Goal: Task Accomplishment & Management: Use online tool/utility

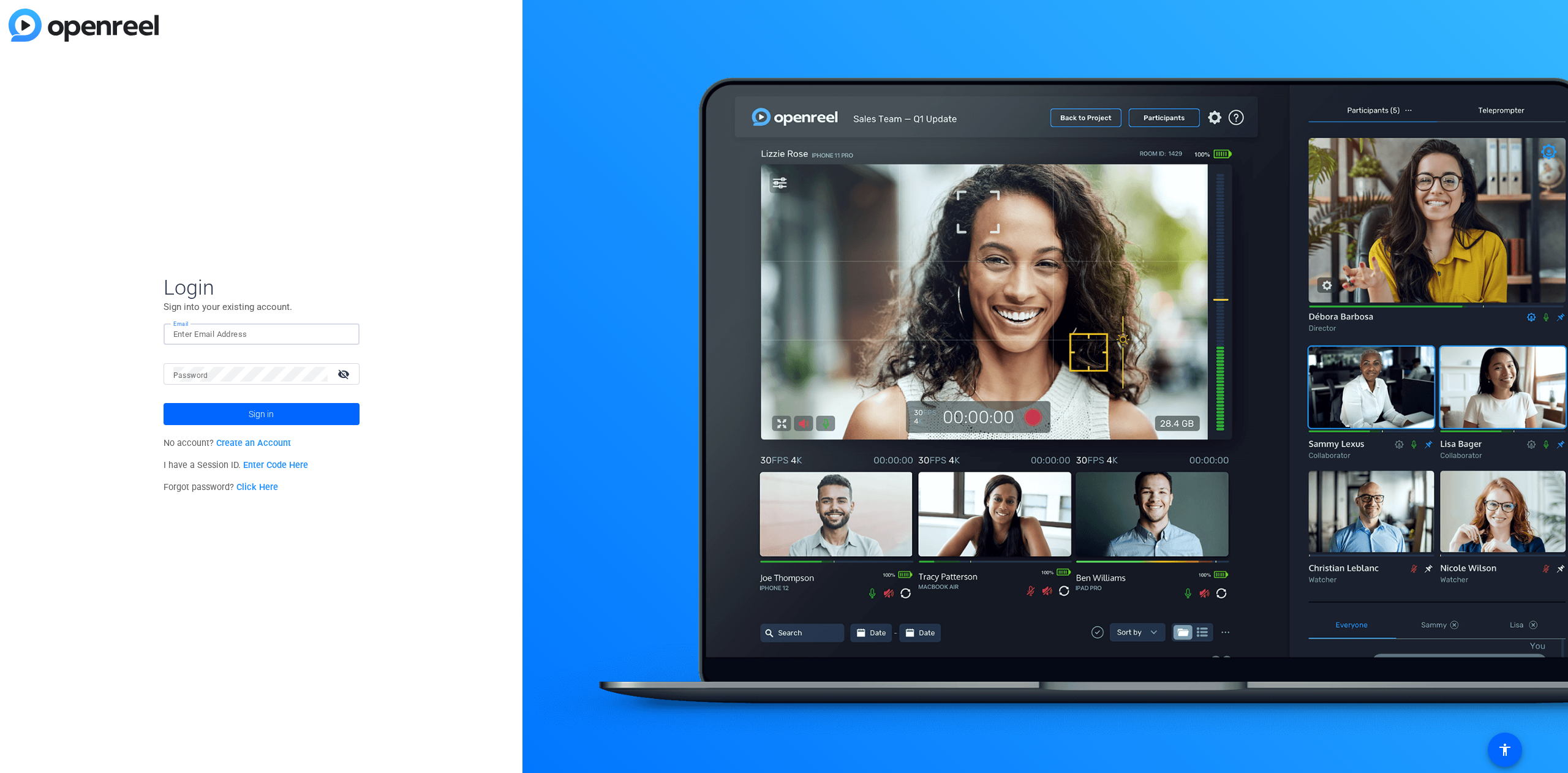
click at [260, 337] on input "Email" at bounding box center [261, 334] width 176 height 15
type input "ssaltiel@axway.com"
click at [334, 373] on mat-icon "visibility_off" at bounding box center [345, 373] width 30 height 18
click at [311, 410] on span at bounding box center [261, 414] width 196 height 30
click at [356, 568] on div "Login Sign into your existing account. Email ssaltiel@axway.com Password visibi…" at bounding box center [261, 386] width 523 height 773
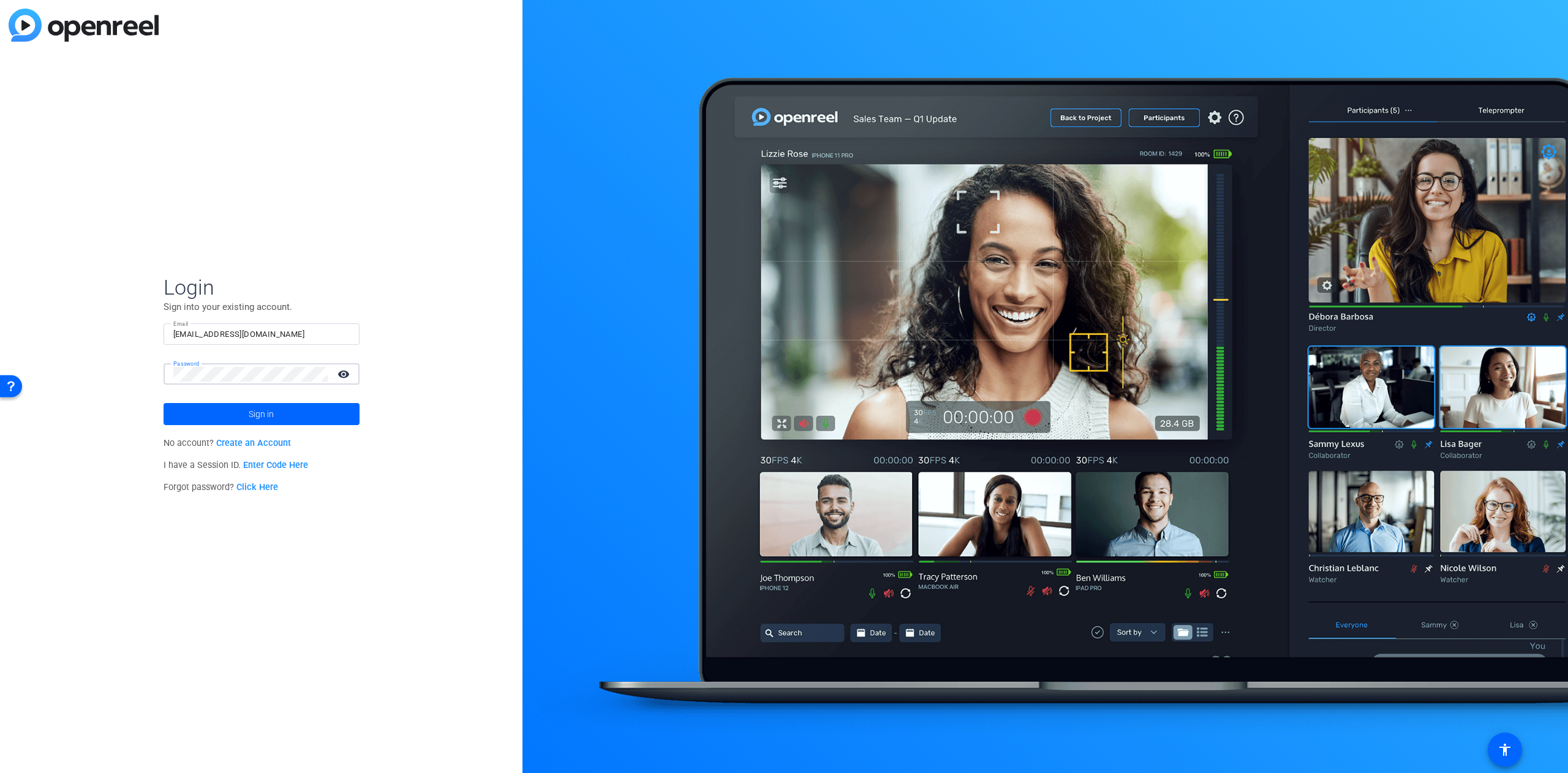
click at [133, 360] on div "Login Sign into your existing account. Email ssaltiel@axway.com Password visibi…" at bounding box center [261, 386] width 523 height 773
click at [339, 370] on mat-icon "visibility" at bounding box center [345, 373] width 30 height 18
click at [339, 370] on mat-icon "visibility_off" at bounding box center [345, 373] width 30 height 18
click at [316, 414] on span at bounding box center [261, 414] width 196 height 30
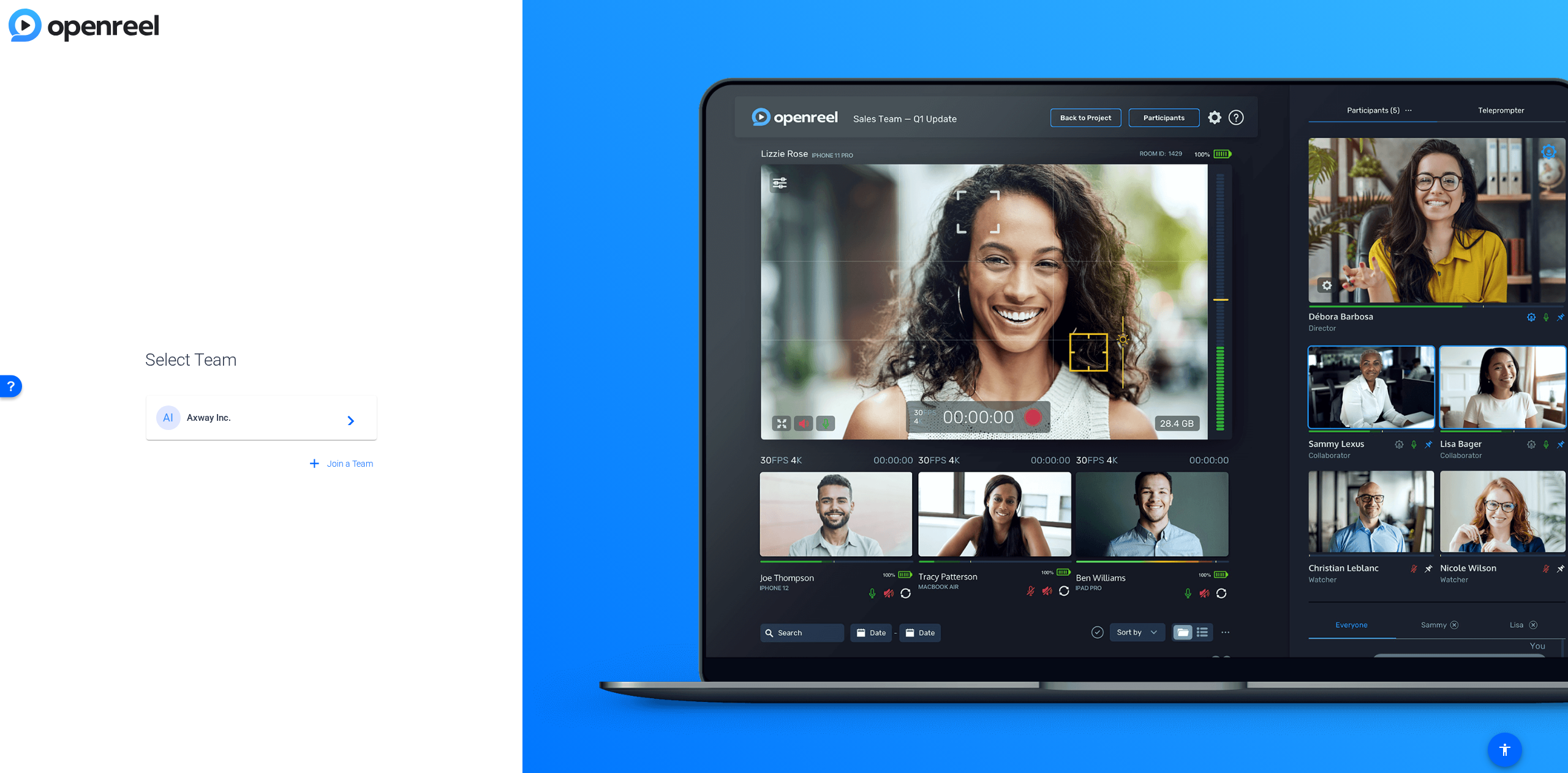
click at [213, 424] on div "AI Axway Inc. navigate_next" at bounding box center [261, 417] width 210 height 25
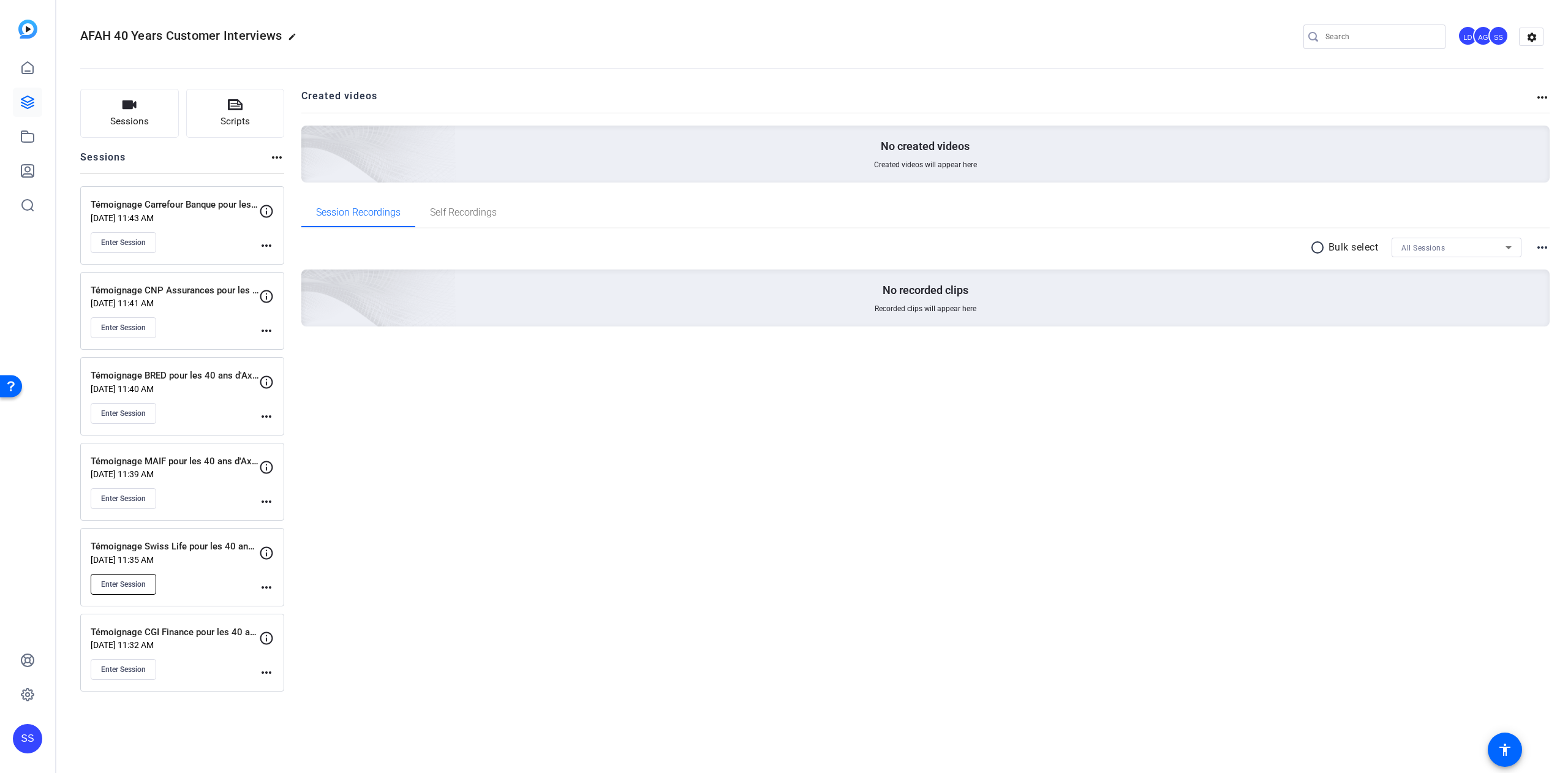
click at [132, 580] on button "Enter Session" at bounding box center [123, 584] width 66 height 21
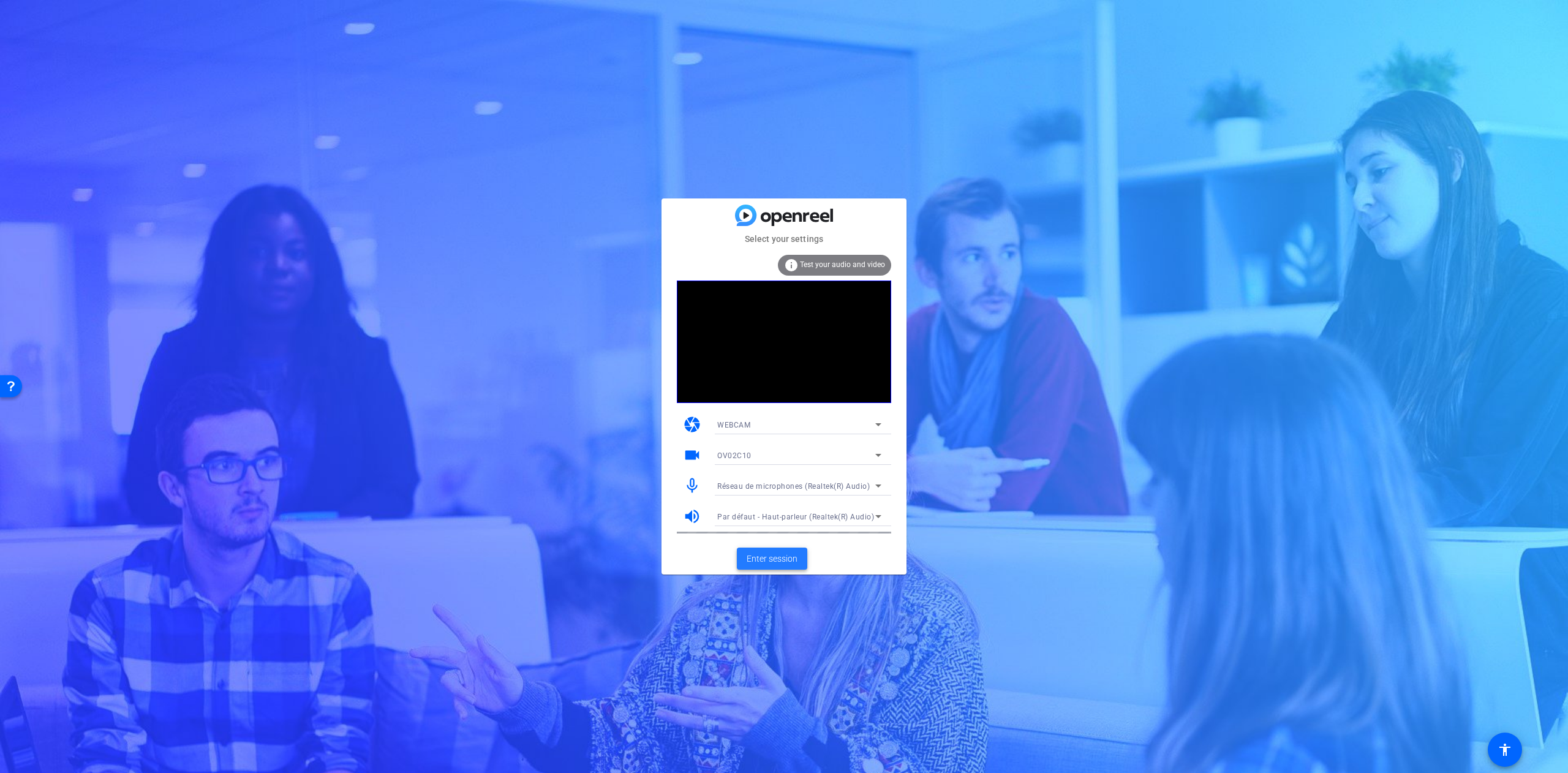
click at [770, 555] on span "Enter session" at bounding box center [772, 559] width 51 height 13
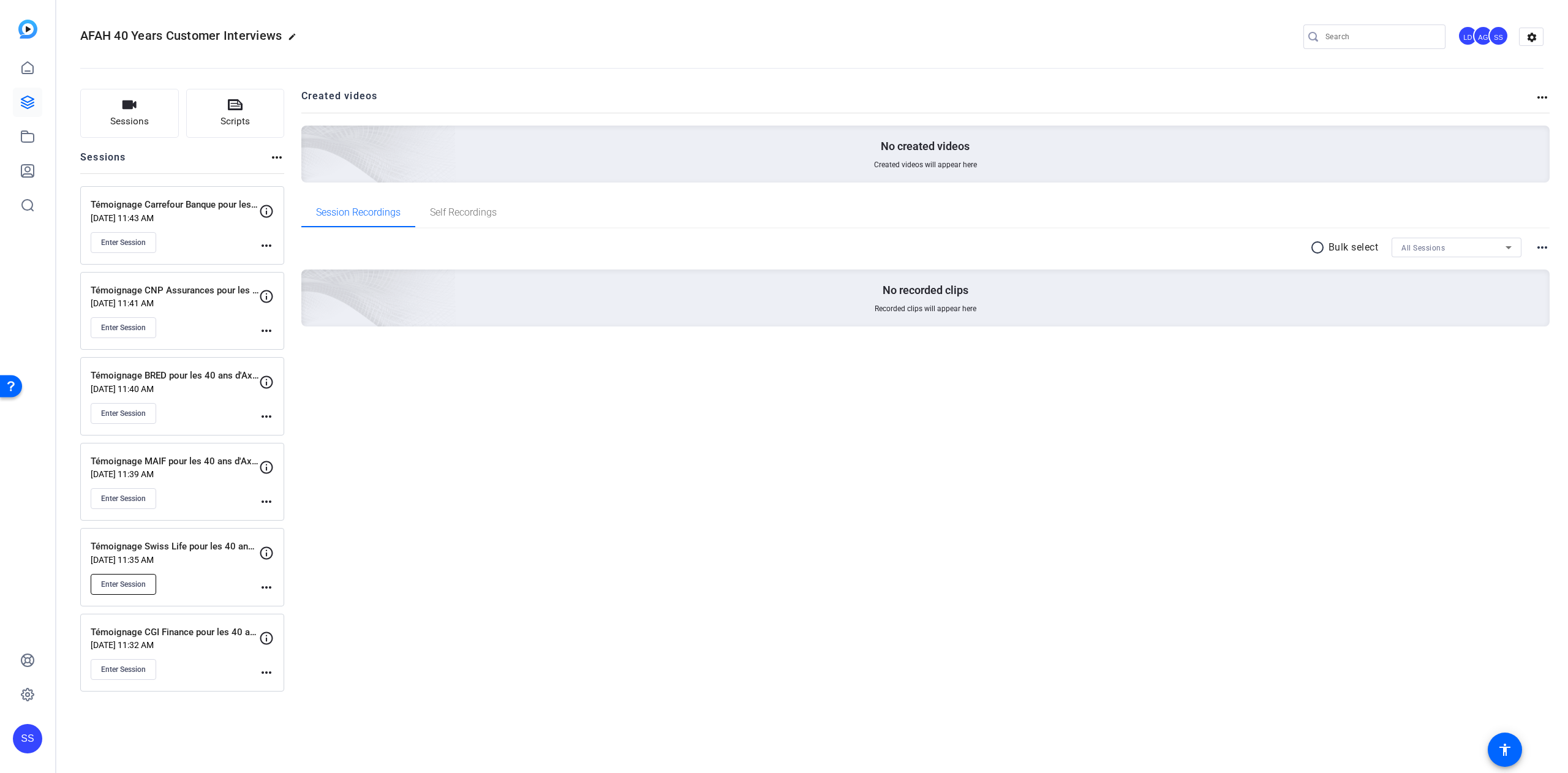
click at [106, 589] on span "Enter Session" at bounding box center [123, 585] width 45 height 10
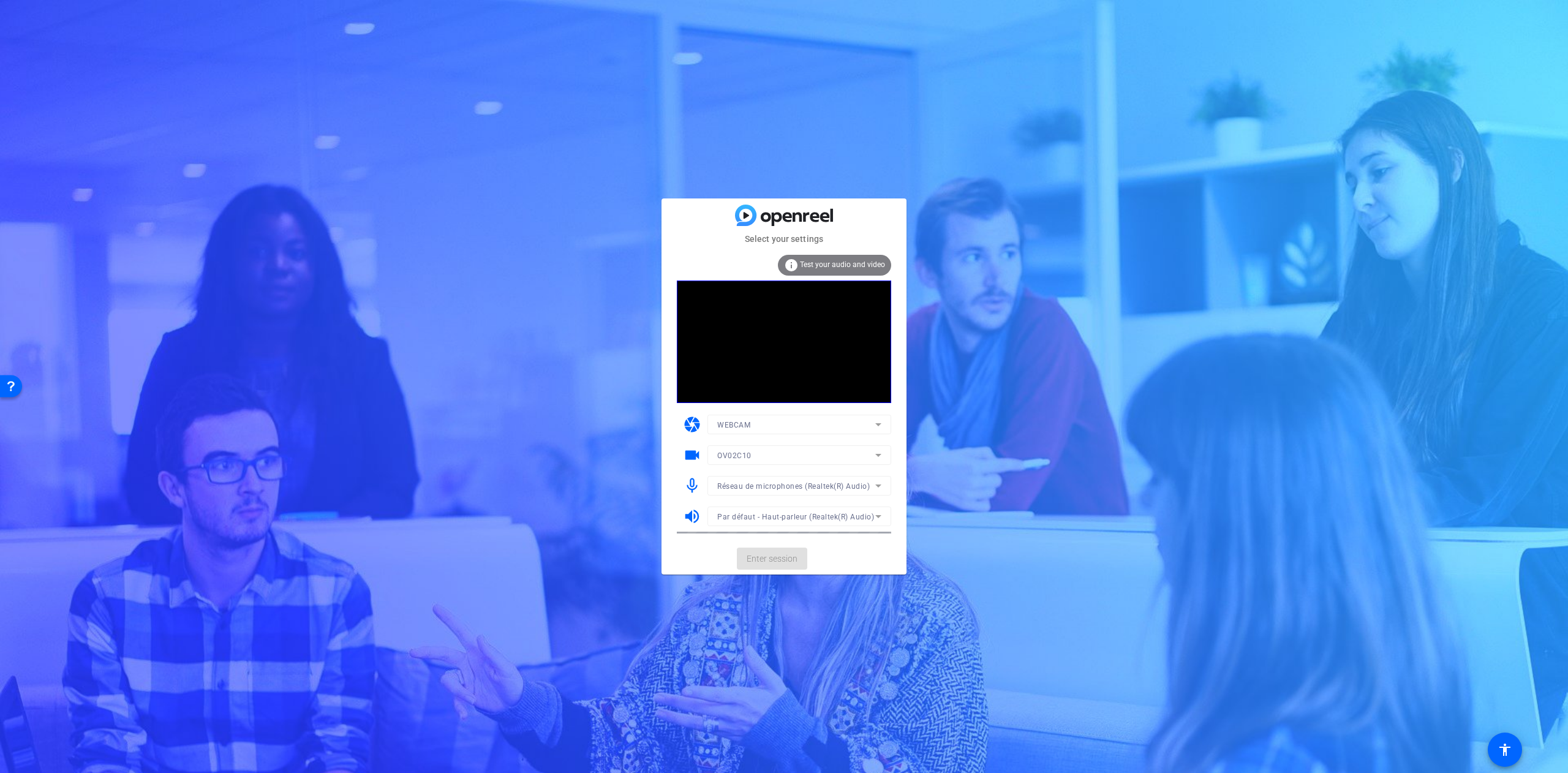
click at [843, 264] on span "Test your audio and video" at bounding box center [842, 264] width 85 height 9
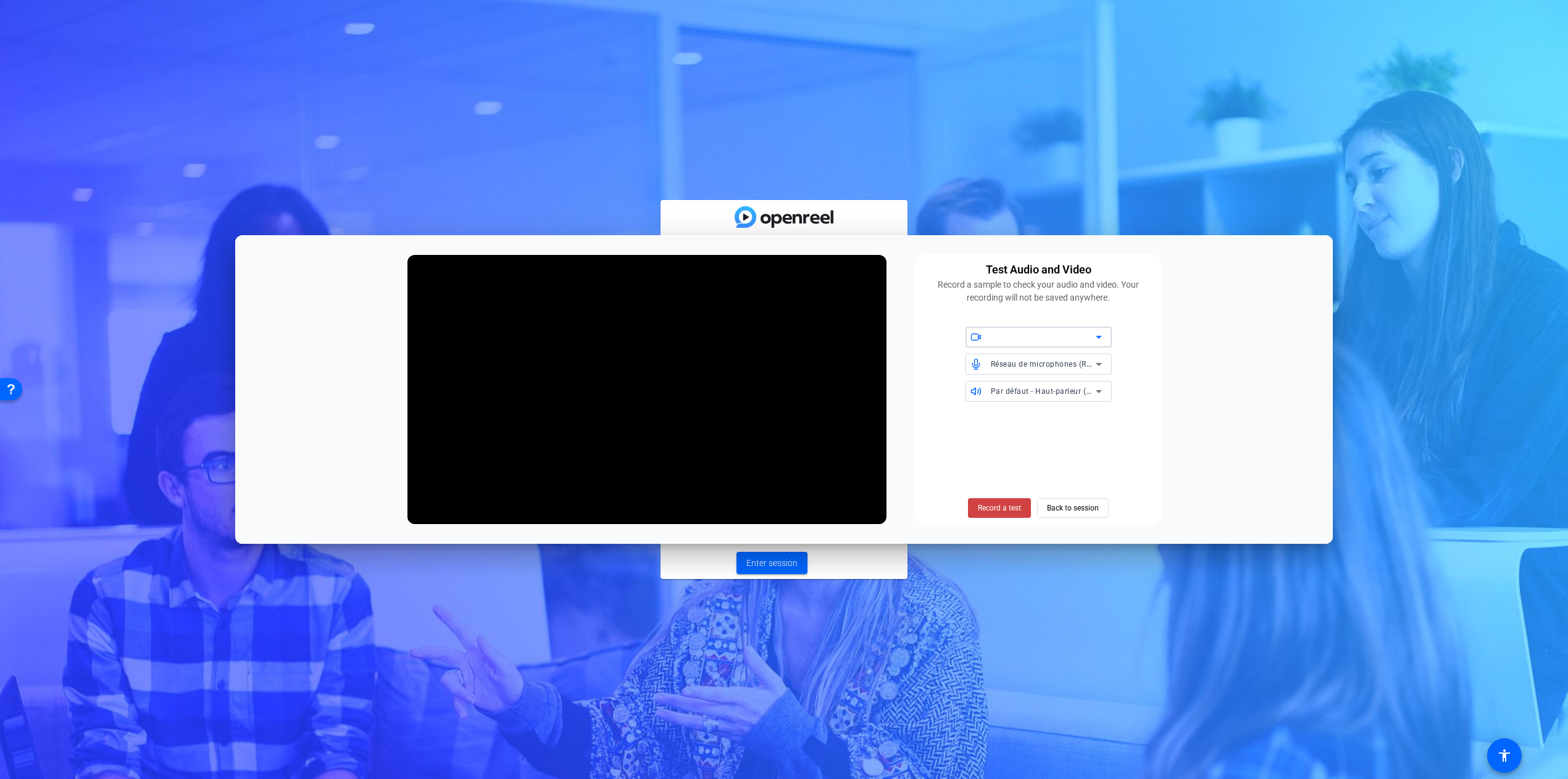
click at [1040, 333] on div at bounding box center [1043, 337] width 105 height 15
click at [1040, 333] on div at bounding box center [784, 389] width 1568 height 779
click at [1041, 616] on div "Select your settings info Test your audio and video camera WEBCAM videocam OV02…" at bounding box center [784, 389] width 1568 height 779
click at [783, 568] on span "Enter session" at bounding box center [772, 563] width 51 height 13
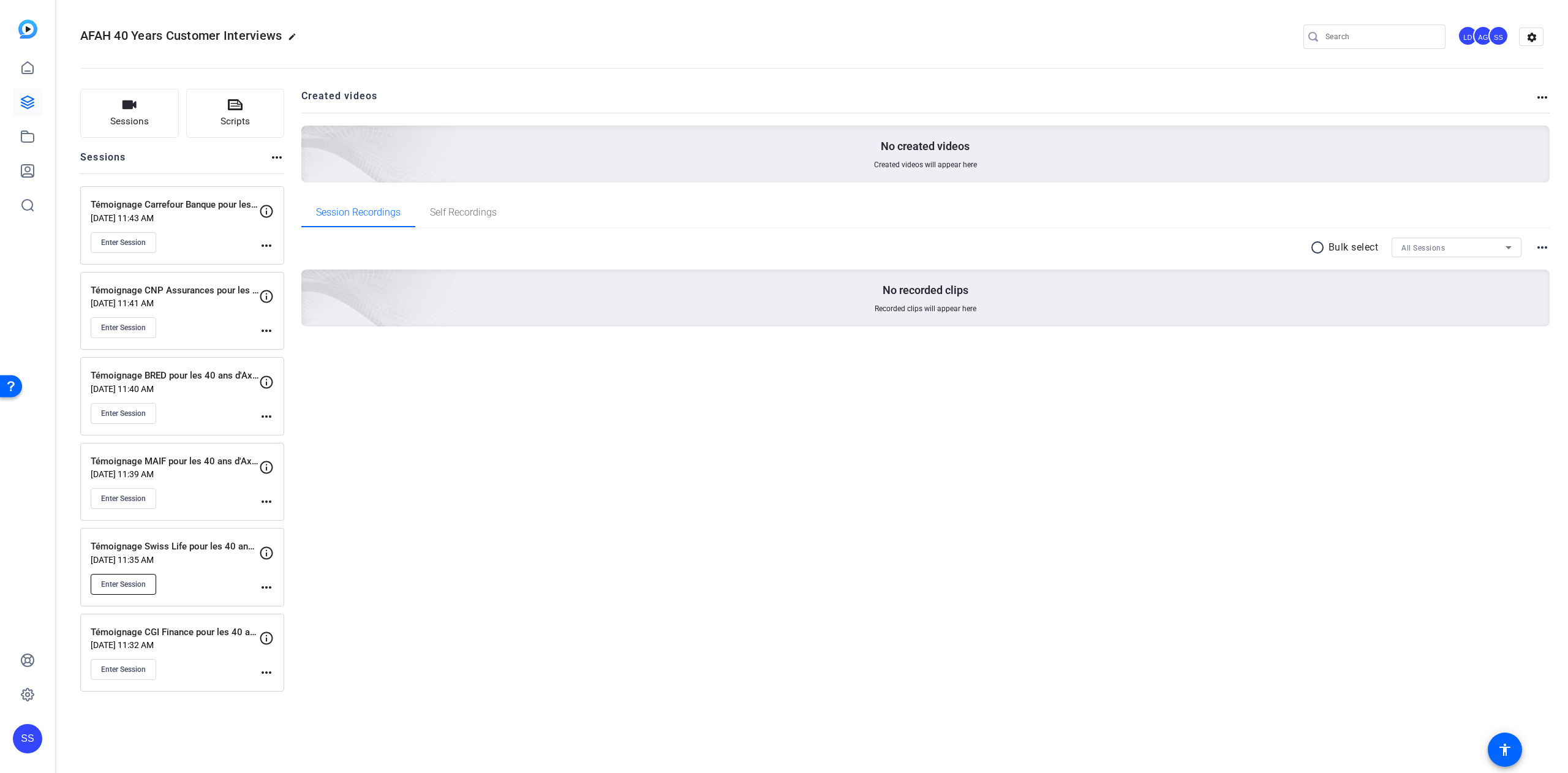
click at [133, 583] on span "Enter Session" at bounding box center [123, 585] width 45 height 10
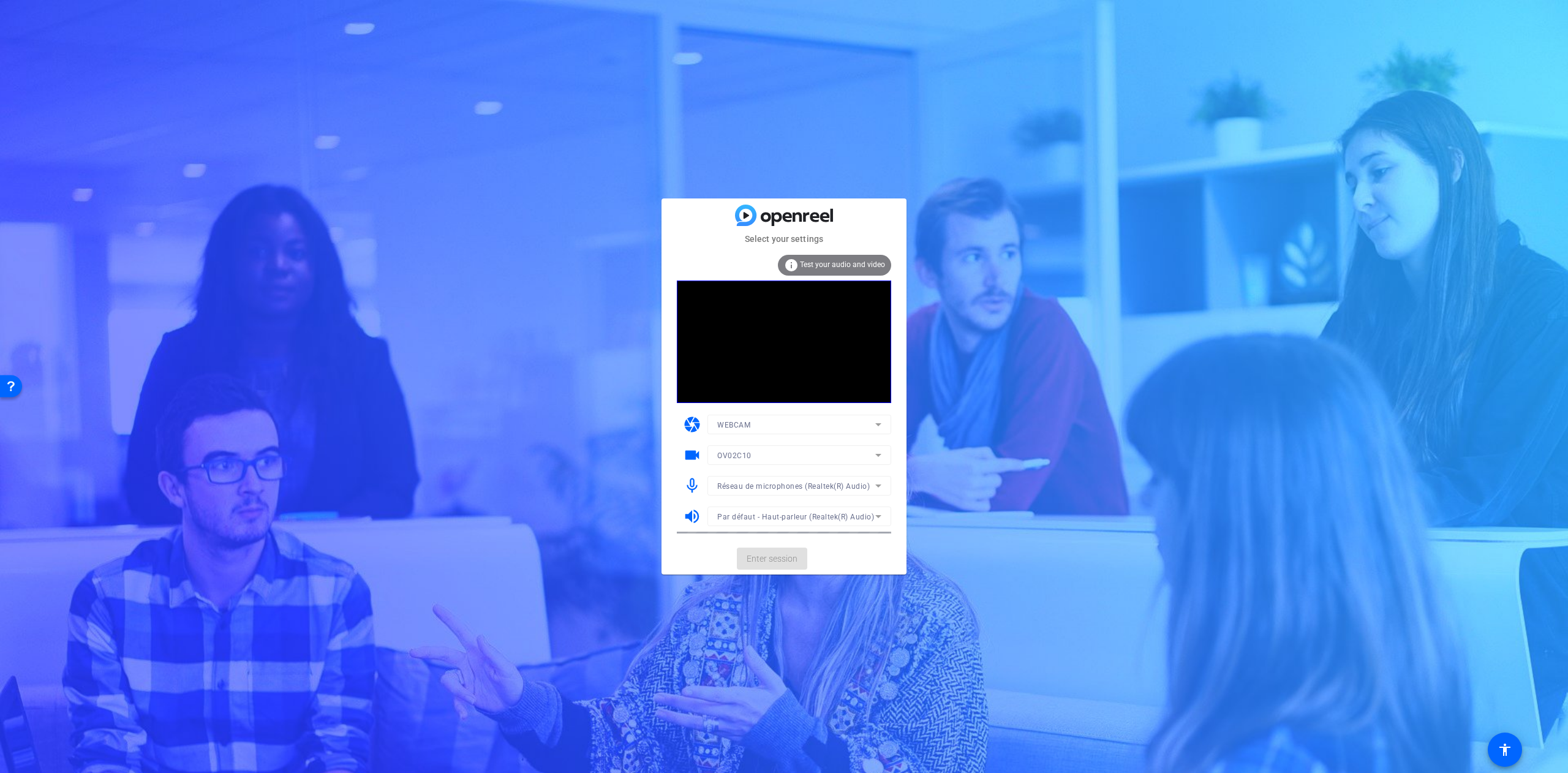
click at [809, 261] on span "Test your audio and video" at bounding box center [842, 264] width 85 height 9
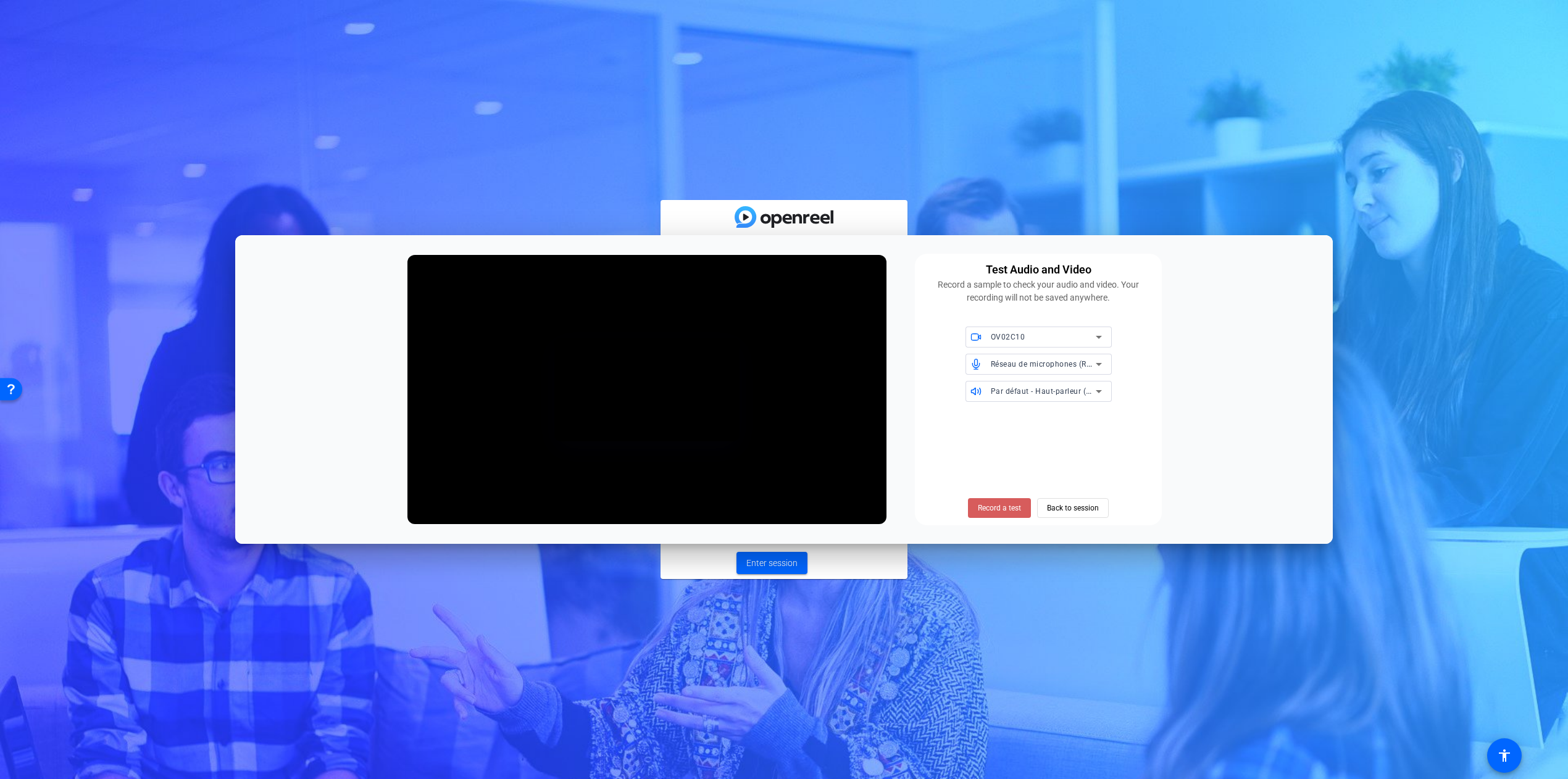
click at [991, 506] on span "Record a test" at bounding box center [1000, 508] width 44 height 11
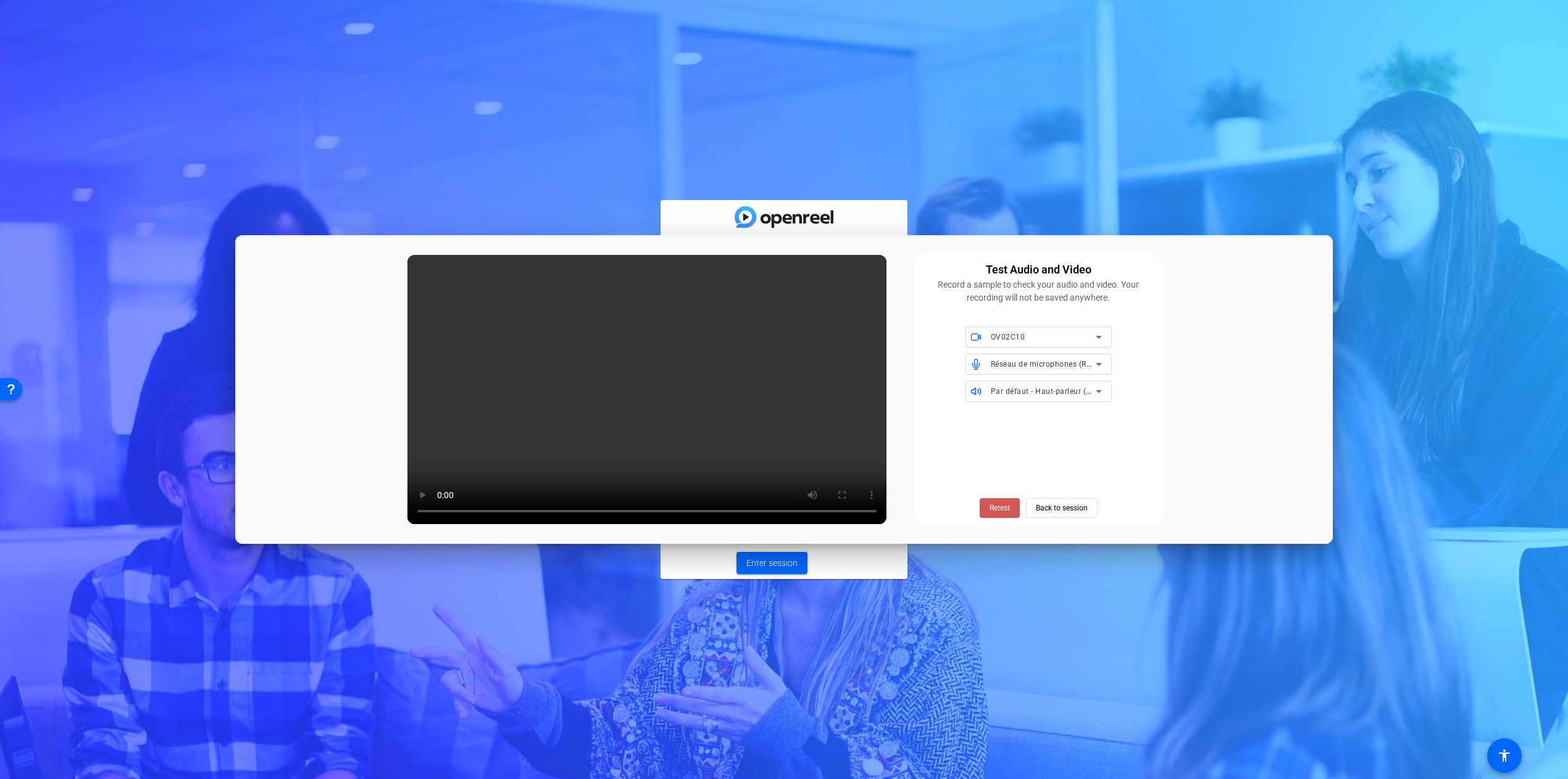
click at [1001, 500] on span at bounding box center [1000, 508] width 40 height 30
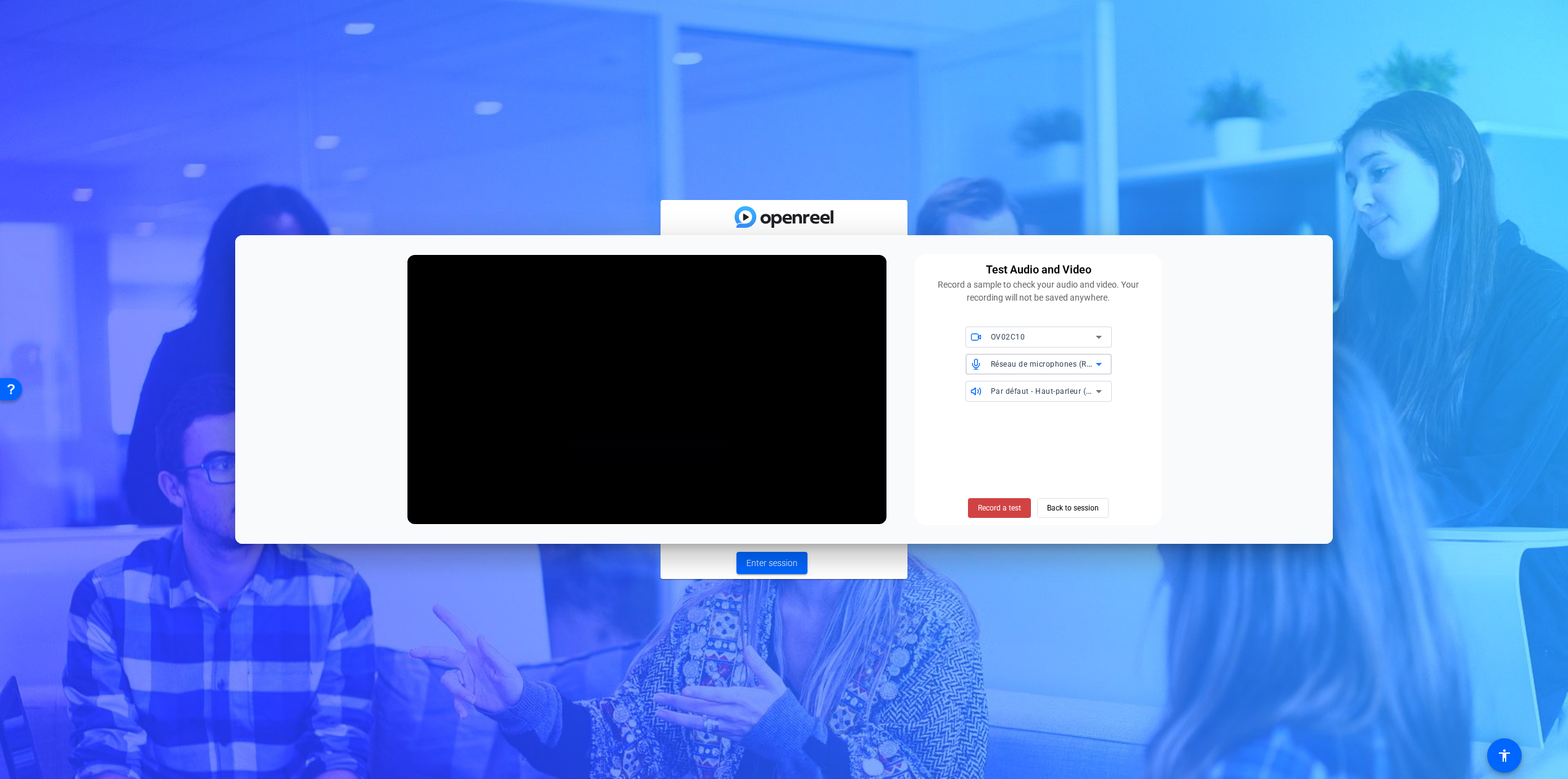
click at [1097, 363] on icon at bounding box center [1099, 364] width 15 height 15
click at [1047, 417] on span "Par défaut - Réseau de microphones (Realtek(R) Audio)" at bounding box center [1038, 424] width 126 height 30
click at [1073, 516] on span "Back to session" at bounding box center [1072, 508] width 52 height 24
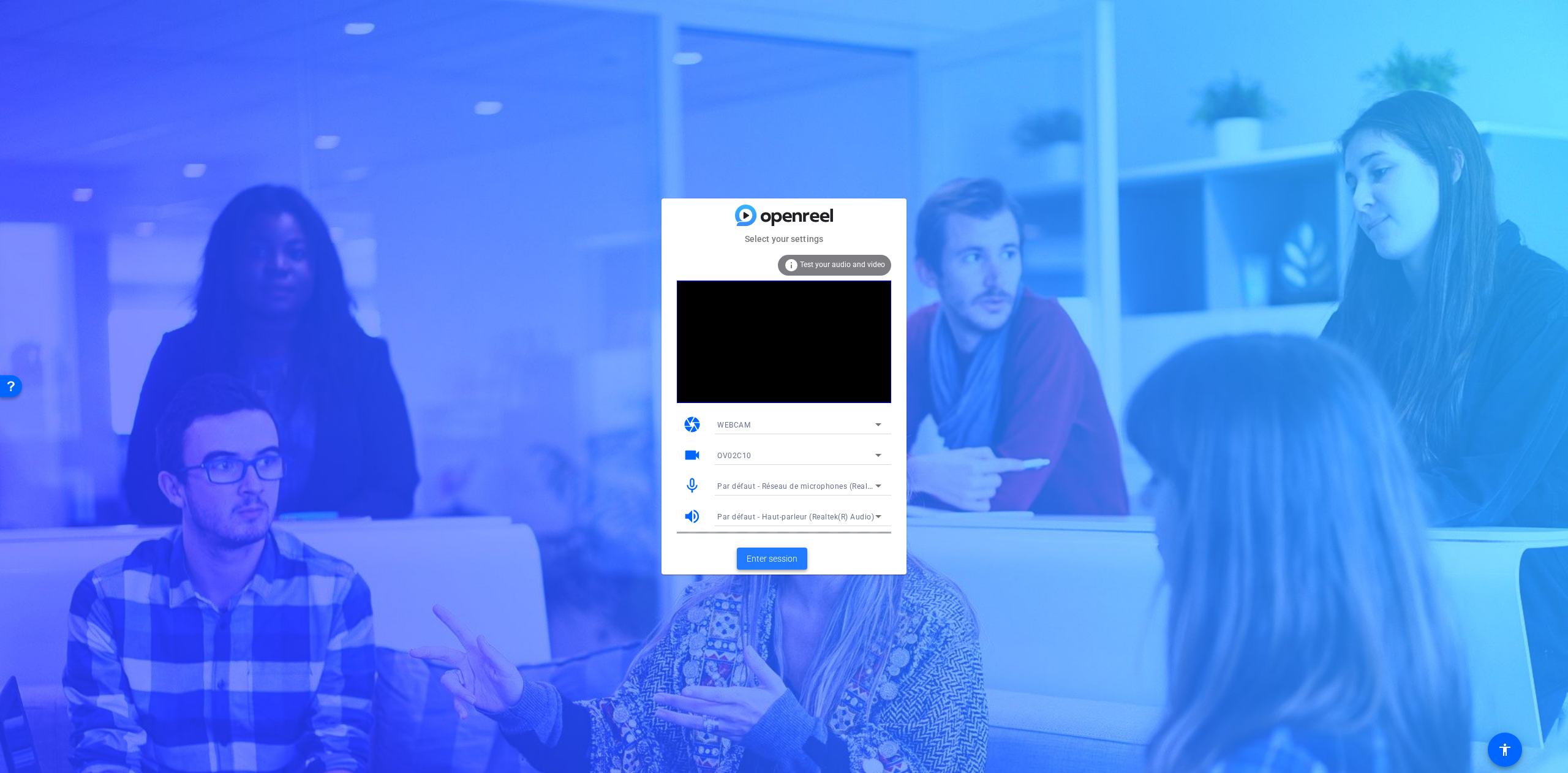
click at [748, 553] on span "Enter session" at bounding box center [772, 559] width 51 height 13
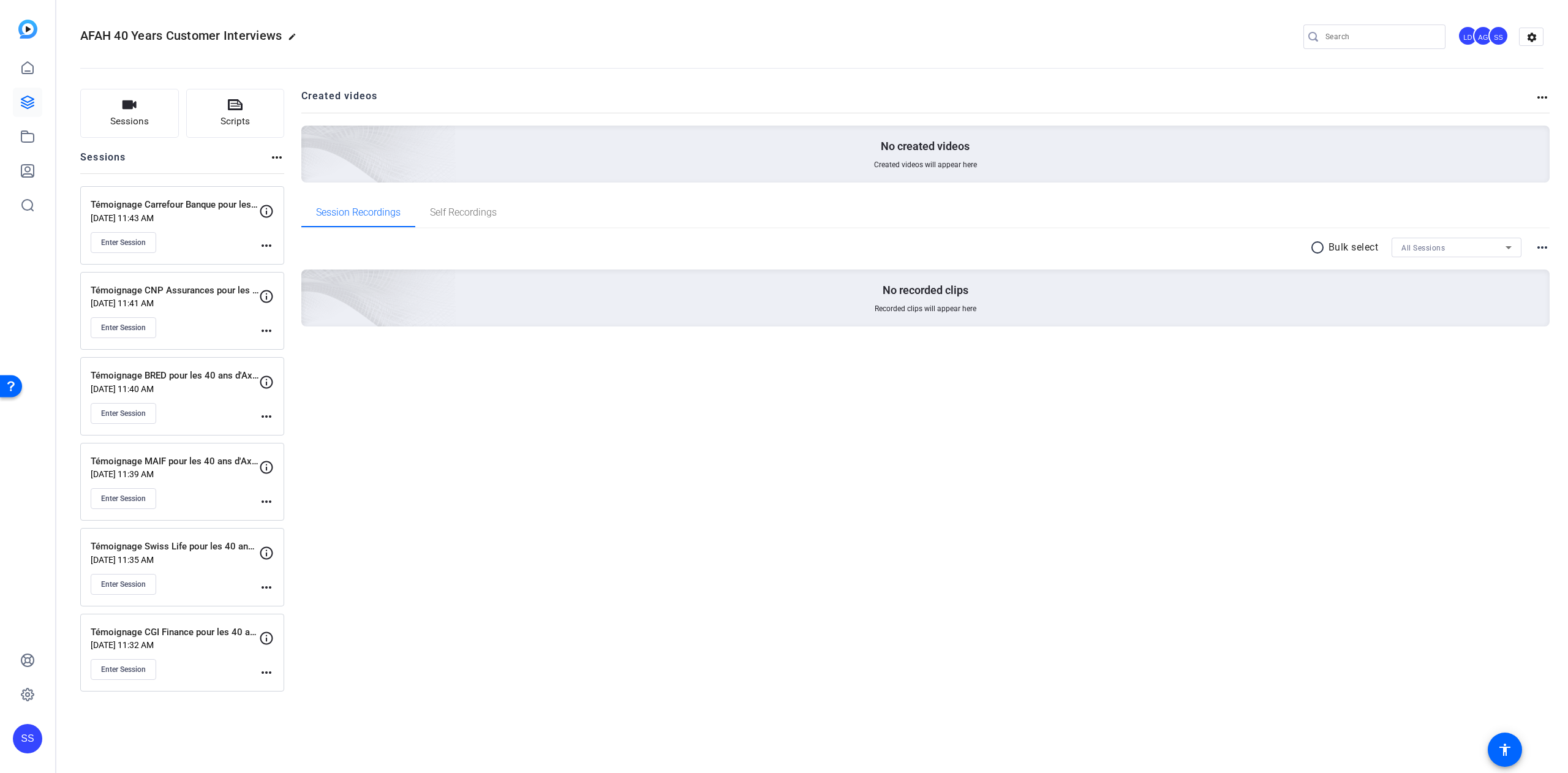
click at [268, 678] on mat-icon "more_horiz" at bounding box center [266, 672] width 15 height 15
click at [346, 648] on div at bounding box center [784, 386] width 1568 height 773
click at [206, 550] on p "Témoignage Swiss Life pour les 40 ans d'Axway Financial Accounting Hub" at bounding box center [175, 547] width 169 height 14
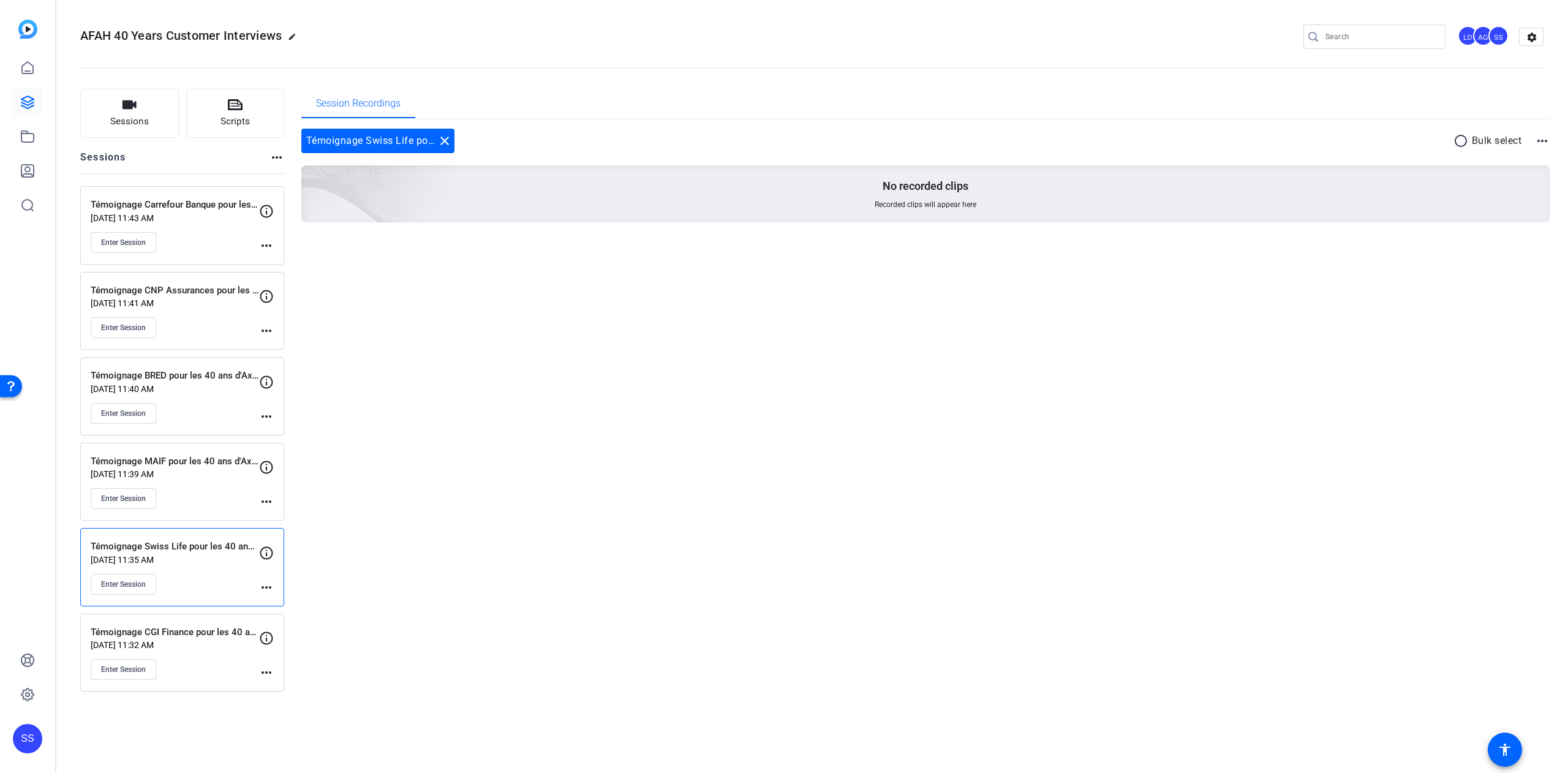
click at [176, 560] on p "Sep 24, 2025 @ 11:35 AM" at bounding box center [175, 560] width 169 height 10
click at [124, 583] on span "Enter Session" at bounding box center [123, 585] width 45 height 10
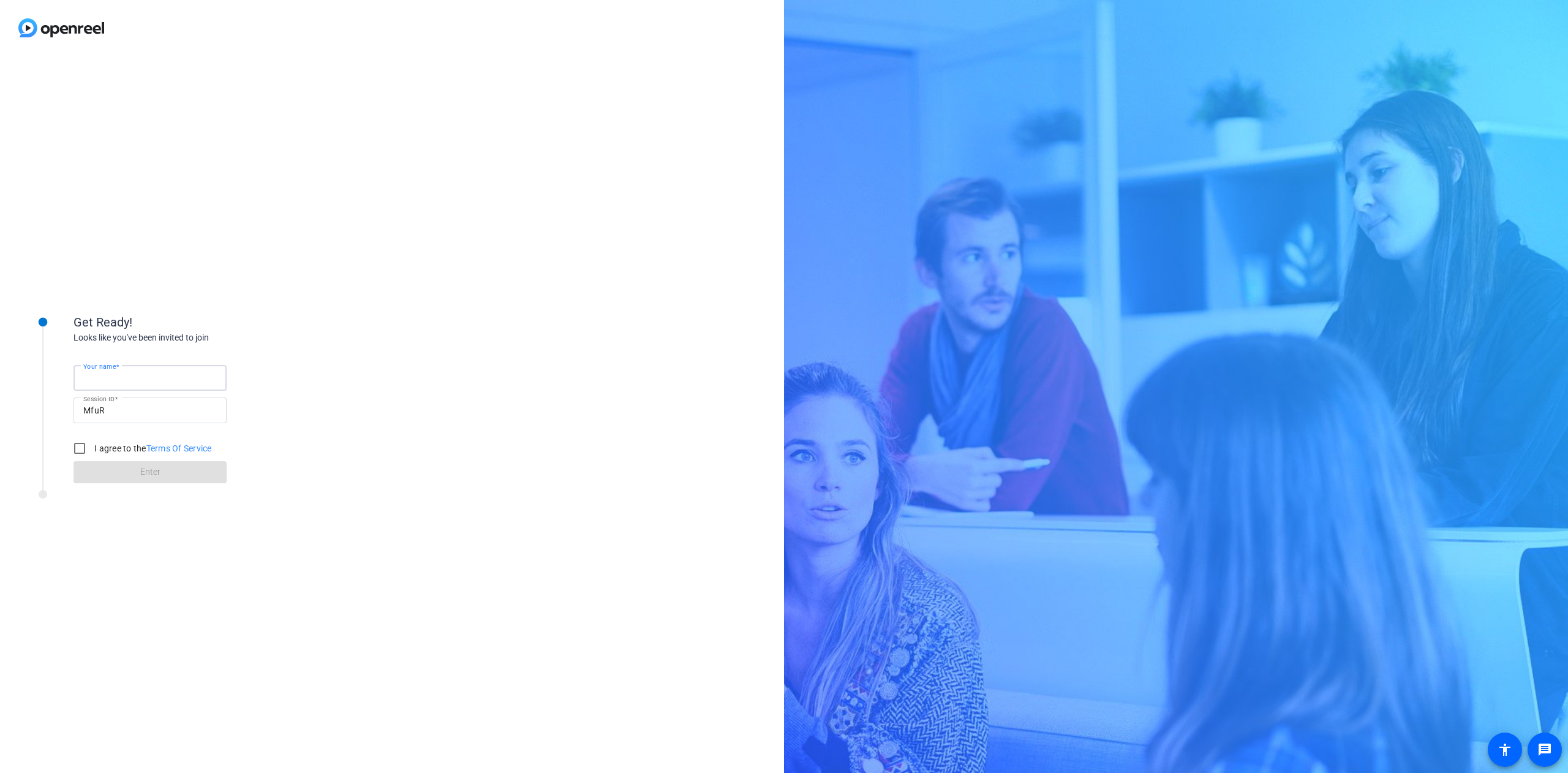
click at [194, 380] on input "Your name" at bounding box center [150, 378] width 133 height 15
type input "[PERSON_NAME]"
click at [82, 451] on input "I agree to the Terms Of Service" at bounding box center [79, 448] width 25 height 25
checkbox input "true"
click at [163, 473] on span at bounding box center [150, 473] width 153 height 30
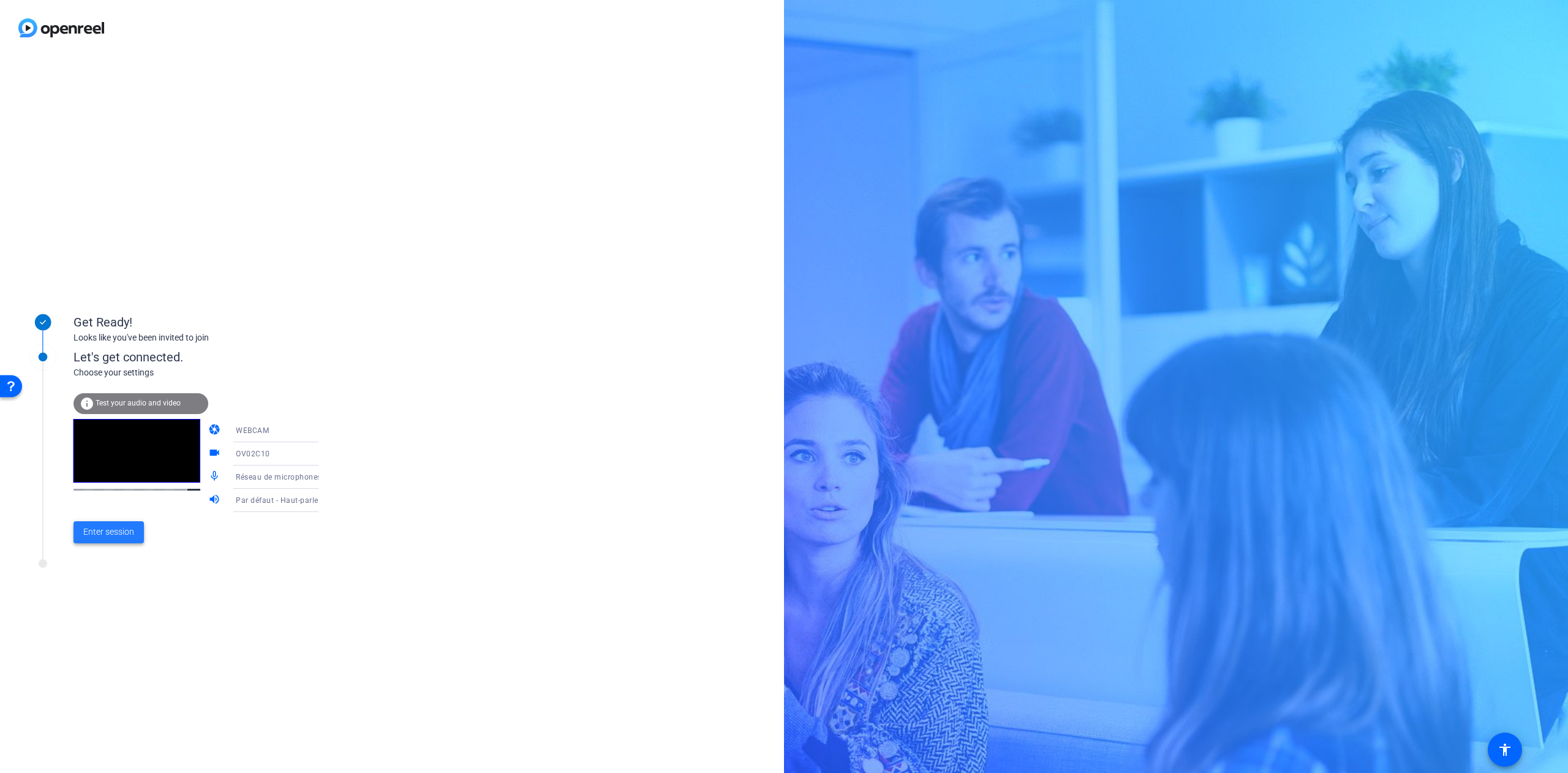
click at [115, 527] on span "Enter session" at bounding box center [109, 532] width 51 height 13
